Goal: Information Seeking & Learning: Check status

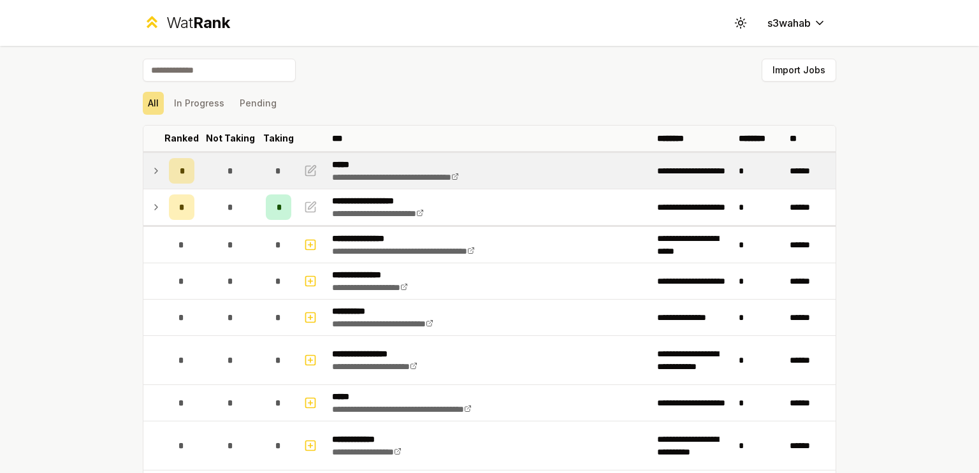
click at [164, 155] on td "*" at bounding box center [182, 171] width 36 height 36
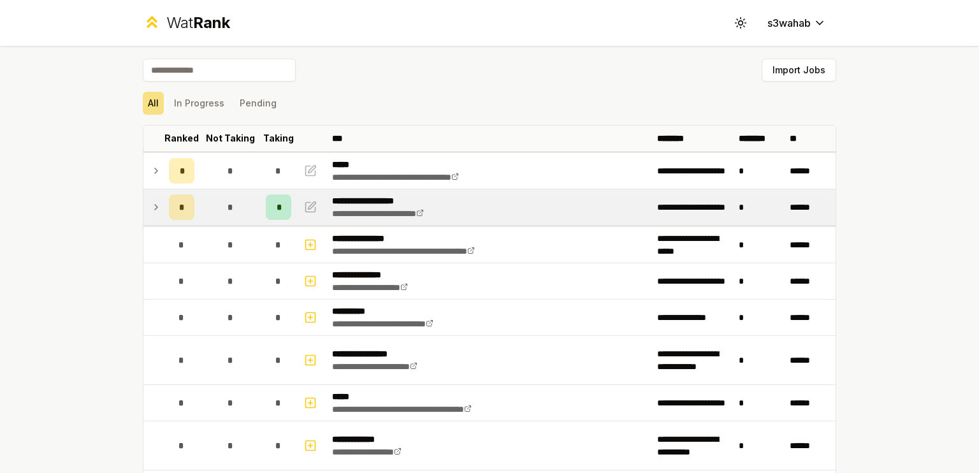
click at [154, 220] on td at bounding box center [153, 207] width 20 height 36
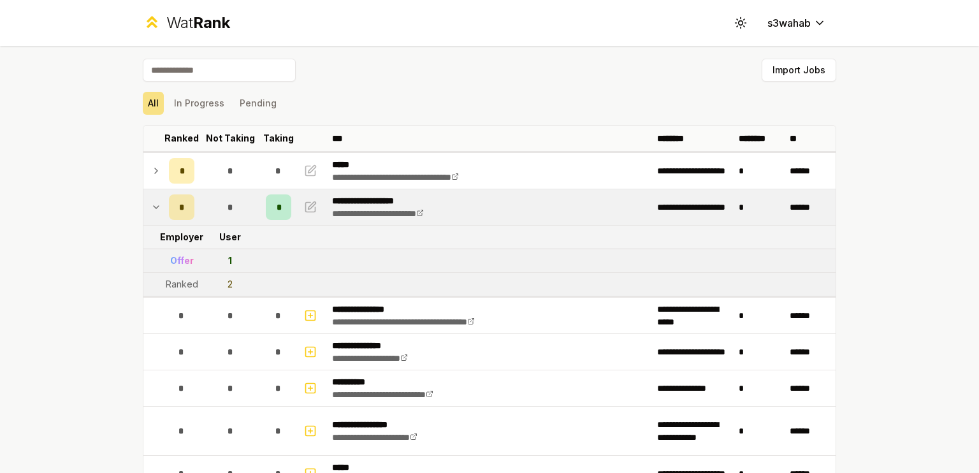
click at [154, 206] on icon at bounding box center [156, 206] width 10 height 15
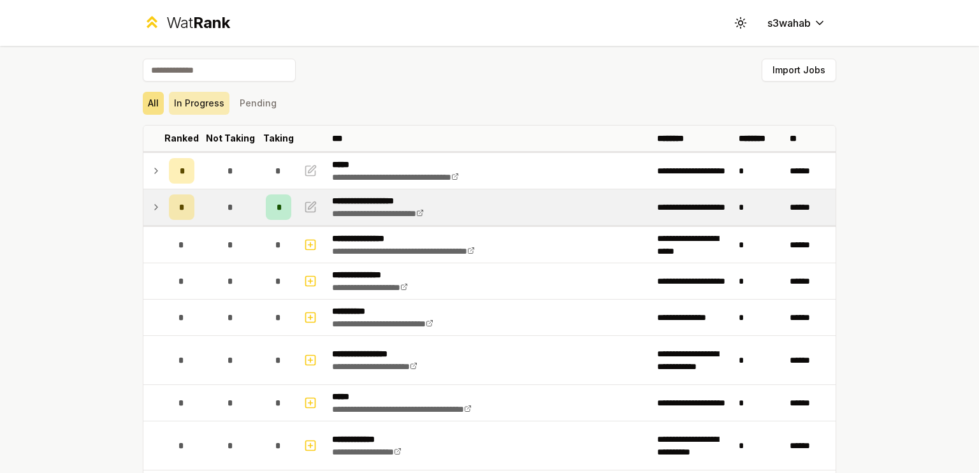
click at [199, 97] on button "In Progress" at bounding box center [199, 103] width 61 height 23
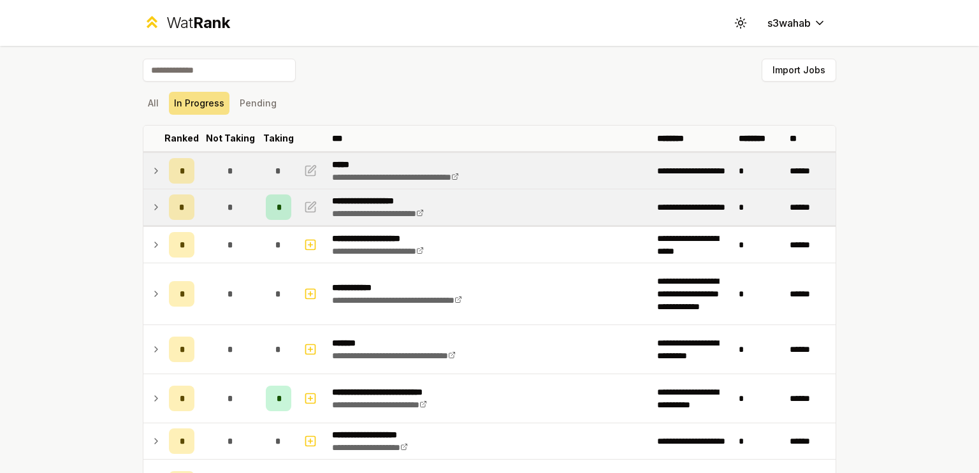
scroll to position [477, 0]
